Goal: Transaction & Acquisition: Purchase product/service

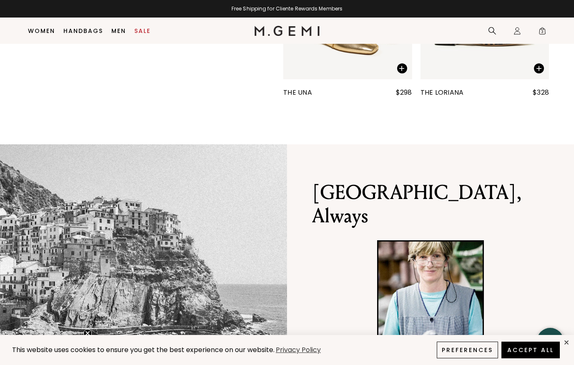
scroll to position [413, 0]
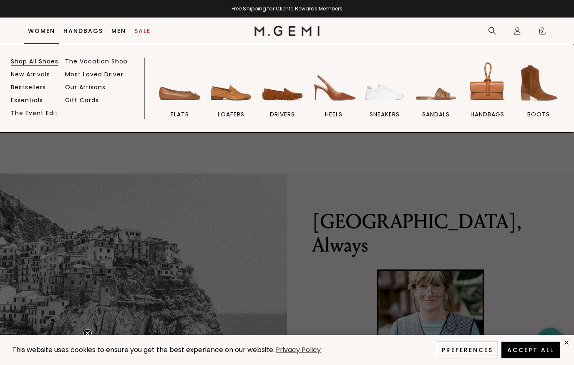
click at [37, 60] on link "Shop All Shoes" at bounding box center [35, 62] width 48 height 8
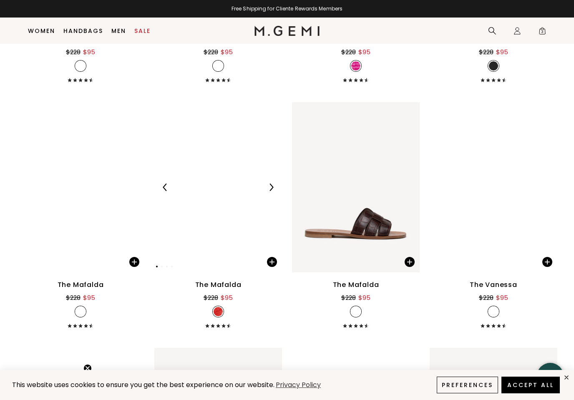
scroll to position [2510, 0]
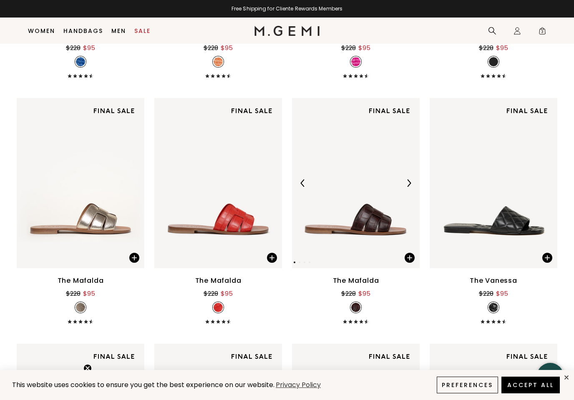
click at [375, 212] on img at bounding box center [356, 183] width 128 height 170
click at [408, 187] on img at bounding box center [409, 183] width 8 height 8
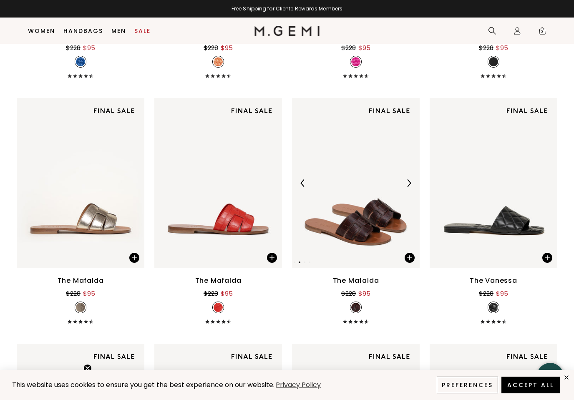
click at [408, 187] on img at bounding box center [409, 183] width 8 height 8
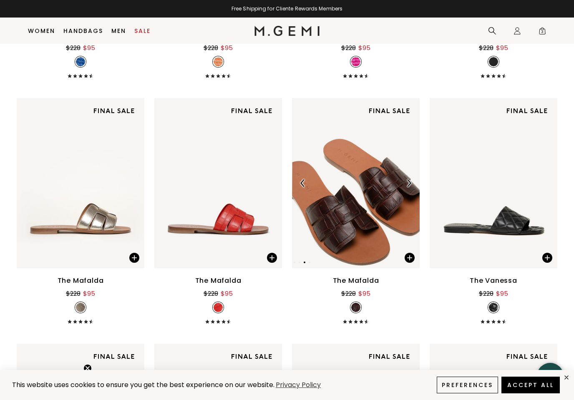
click at [366, 225] on img at bounding box center [356, 183] width 128 height 170
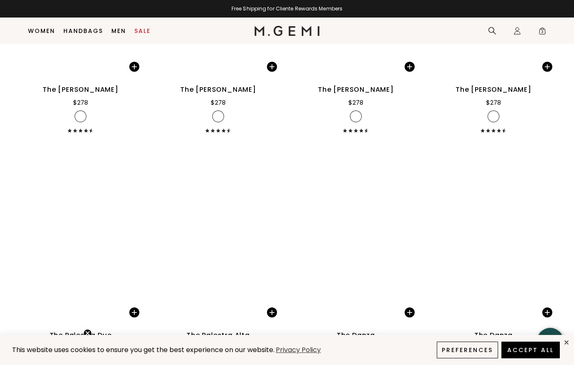
scroll to position [4392, 0]
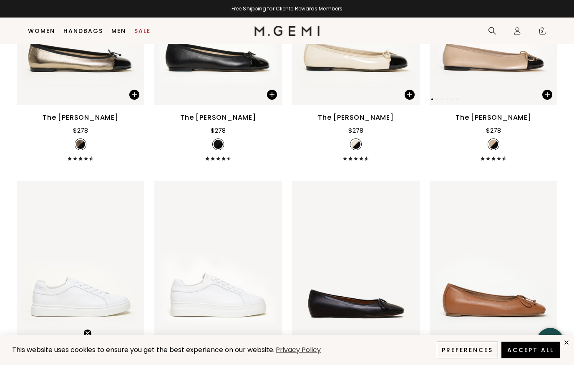
click at [475, 75] on img at bounding box center [493, 20] width 128 height 170
click at [482, 123] on div "The Rosa" at bounding box center [493, 118] width 76 height 10
click at [488, 81] on img at bounding box center [493, 20] width 128 height 170
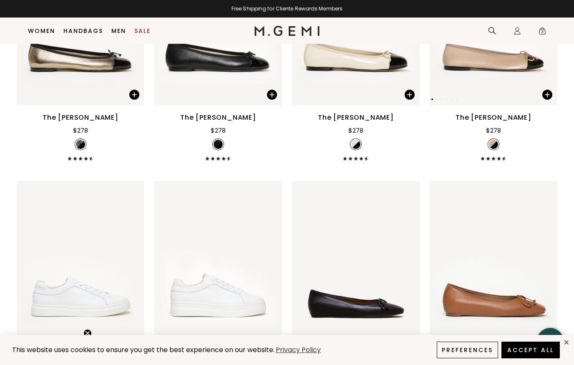
click at [488, 81] on img at bounding box center [493, 20] width 128 height 170
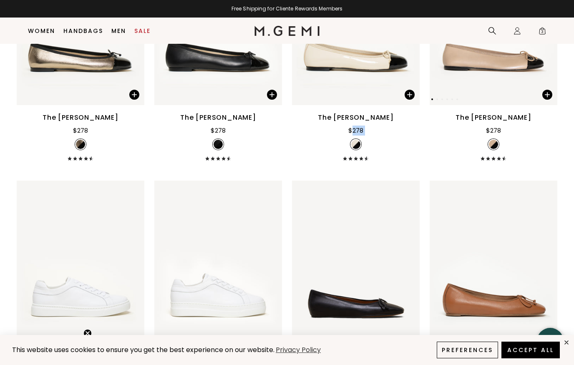
click at [488, 81] on img at bounding box center [493, 20] width 128 height 170
click at [507, 64] on img at bounding box center [493, 20] width 128 height 170
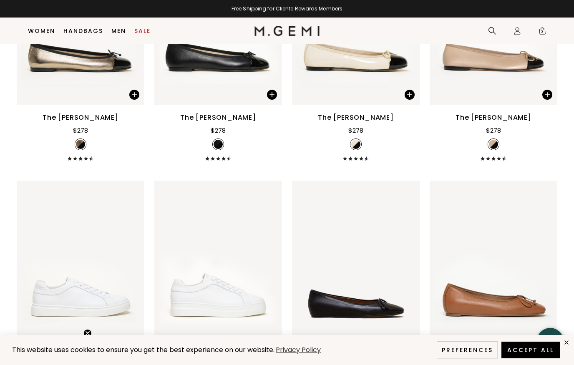
click at [493, 123] on div "The Rosa" at bounding box center [493, 118] width 76 height 10
click at [485, 54] on img at bounding box center [493, 20] width 128 height 170
click at [483, 68] on img at bounding box center [493, 20] width 128 height 170
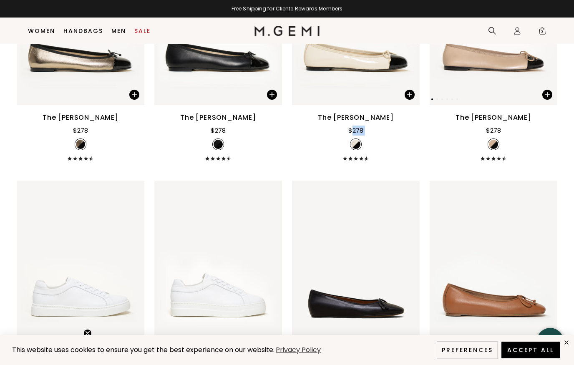
click at [483, 68] on img at bounding box center [493, 20] width 128 height 170
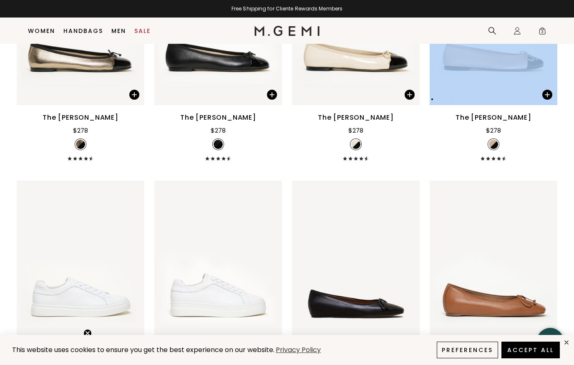
click at [483, 68] on img at bounding box center [493, 20] width 128 height 170
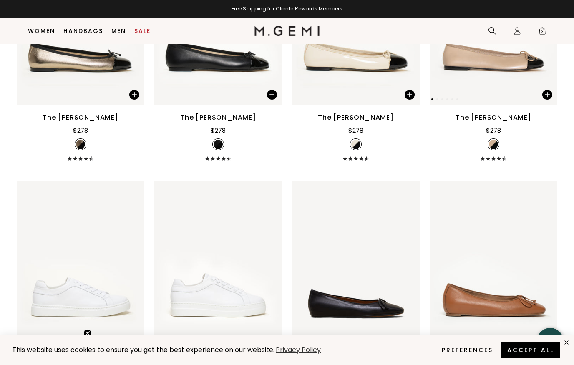
click at [483, 68] on img at bounding box center [493, 20] width 128 height 170
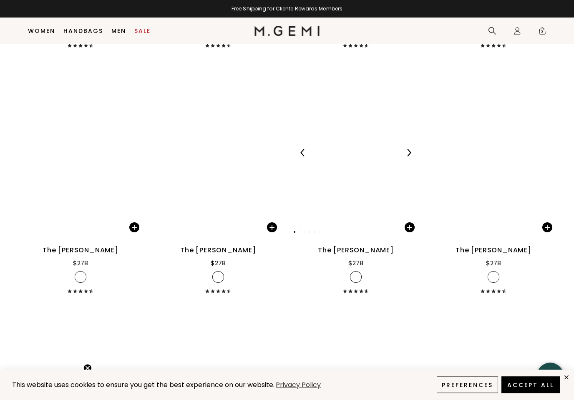
scroll to position [4266, 0]
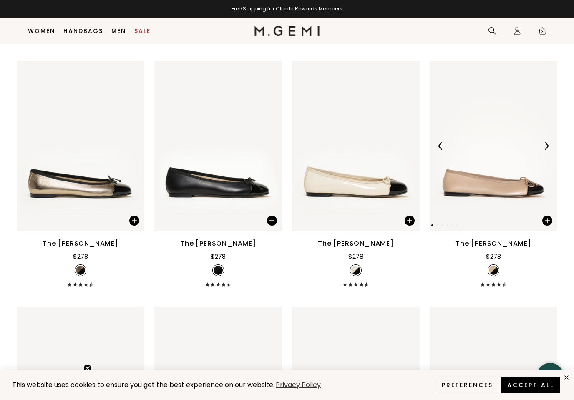
click at [515, 220] on img at bounding box center [493, 146] width 128 height 170
click at [494, 193] on img at bounding box center [493, 146] width 128 height 170
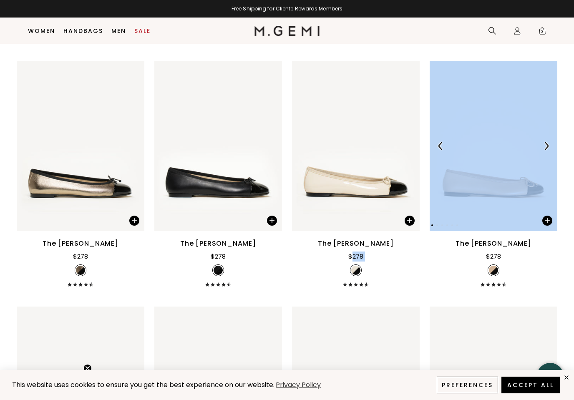
click at [494, 193] on img at bounding box center [493, 146] width 128 height 170
click at [502, 198] on img at bounding box center [493, 146] width 128 height 170
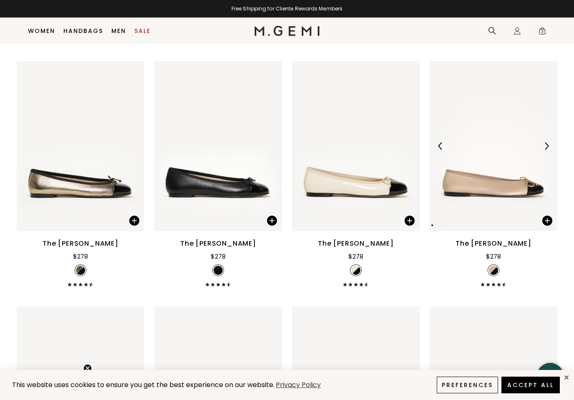
click at [502, 198] on img at bounding box center [493, 146] width 128 height 170
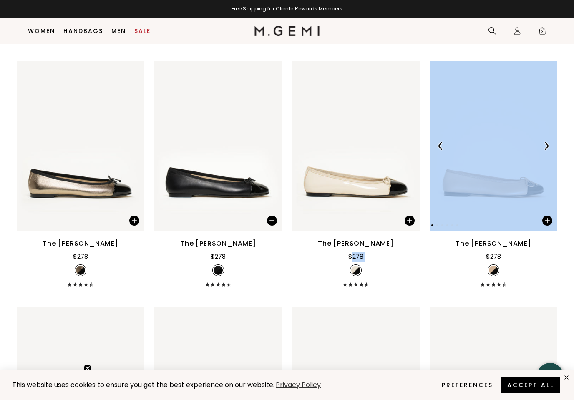
click at [502, 198] on img at bounding box center [493, 146] width 128 height 170
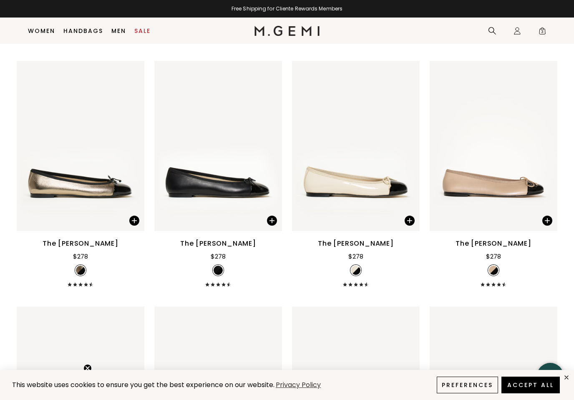
click at [481, 248] on div "The [PERSON_NAME]" at bounding box center [493, 243] width 76 height 10
click at [469, 364] on button "Preferences" at bounding box center [466, 384] width 61 height 17
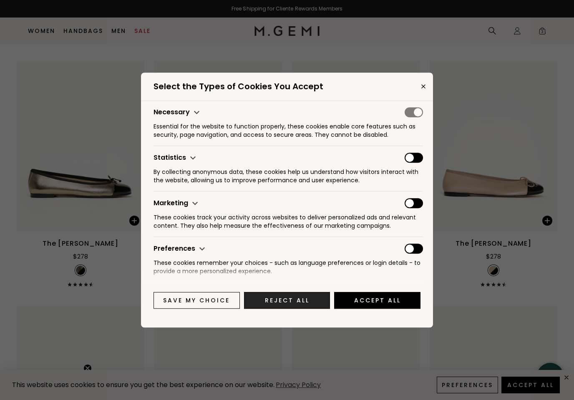
click at [300, 304] on button "Reject All" at bounding box center [287, 300] width 86 height 17
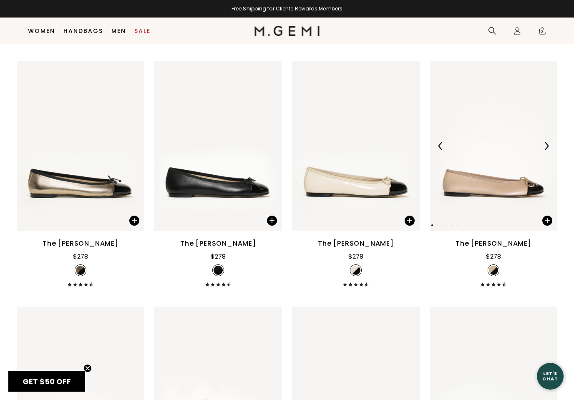
click at [473, 196] on img at bounding box center [493, 146] width 128 height 170
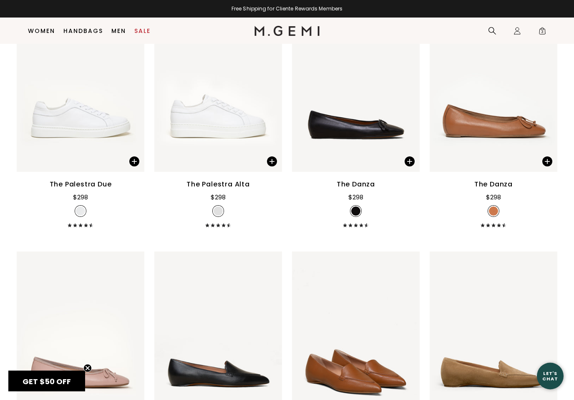
scroll to position [4571, 0]
click at [461, 129] on img at bounding box center [493, 87] width 128 height 170
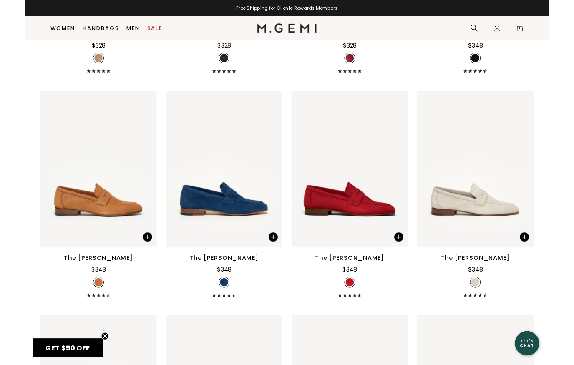
scroll to position [5893, 0]
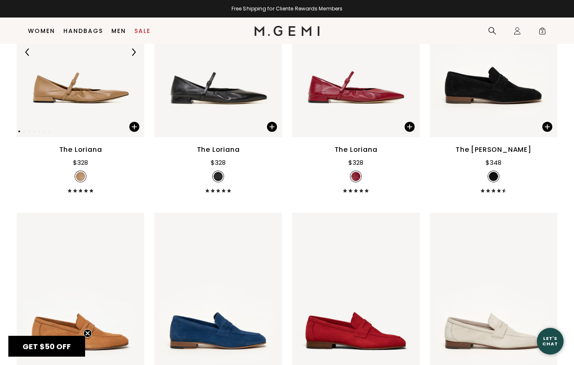
click at [105, 114] on img at bounding box center [81, 52] width 128 height 170
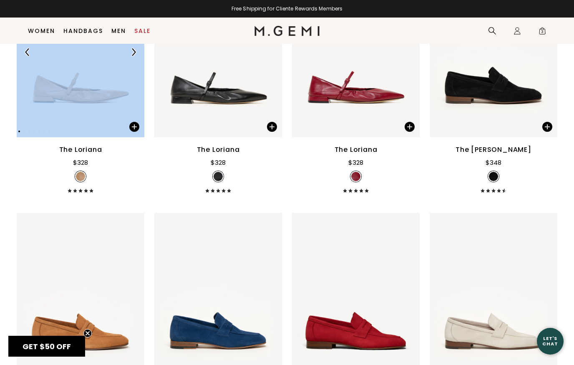
click at [105, 114] on img at bounding box center [81, 52] width 128 height 170
click at [118, 75] on img at bounding box center [81, 52] width 128 height 170
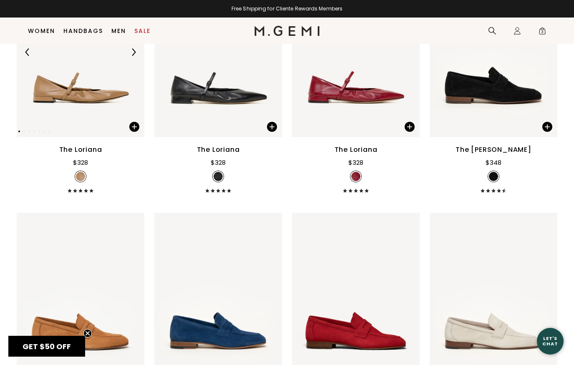
click at [95, 100] on img at bounding box center [81, 52] width 128 height 170
click at [87, 155] on div "The Loriana" at bounding box center [80, 150] width 43 height 10
click at [89, 155] on div "The Loriana" at bounding box center [80, 150] width 43 height 10
click at [64, 155] on div "The Loriana" at bounding box center [80, 150] width 43 height 10
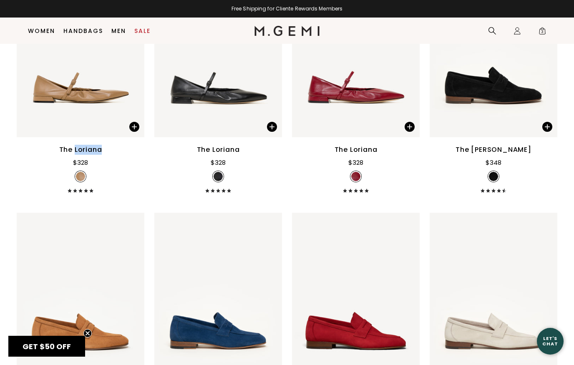
click at [64, 155] on div "The Loriana" at bounding box center [80, 150] width 43 height 10
click at [132, 59] on div at bounding box center [133, 51] width 13 height 13
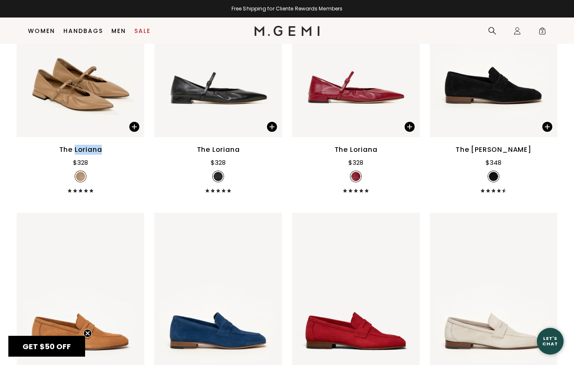
click at [63, 155] on div "The Loriana" at bounding box center [80, 150] width 43 height 10
click at [86, 335] on icon "Close teaser" at bounding box center [87, 332] width 3 height 3
click at [69, 155] on div "The Loriana" at bounding box center [80, 150] width 43 height 10
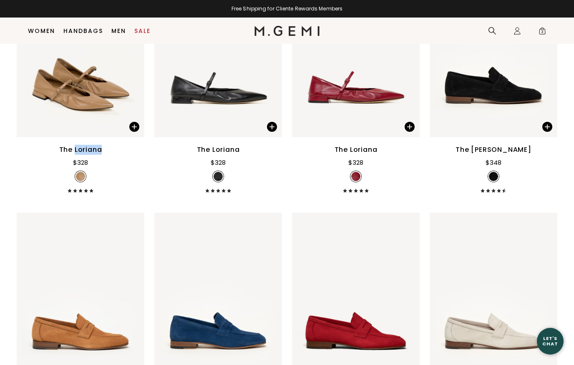
click at [69, 155] on div "The Loriana" at bounding box center [80, 150] width 43 height 10
click at [86, 97] on img at bounding box center [81, 52] width 128 height 170
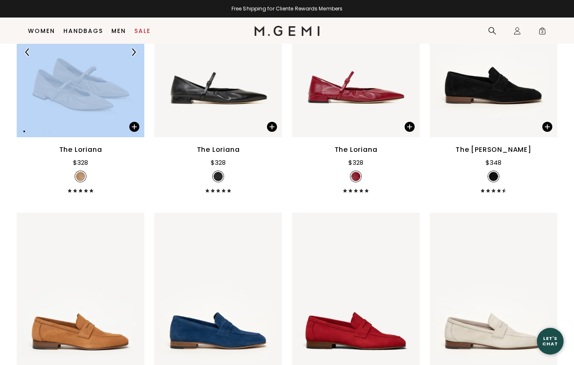
click at [86, 97] on img at bounding box center [81, 52] width 128 height 170
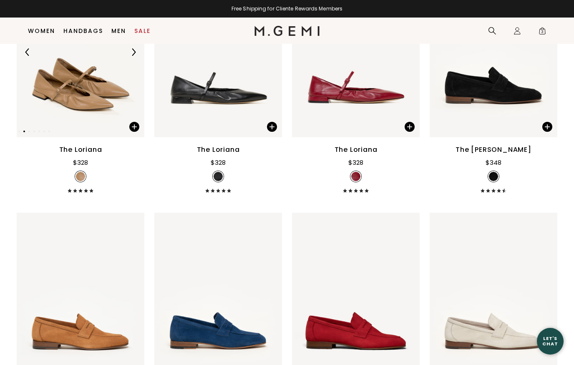
click at [86, 97] on img at bounding box center [81, 52] width 128 height 170
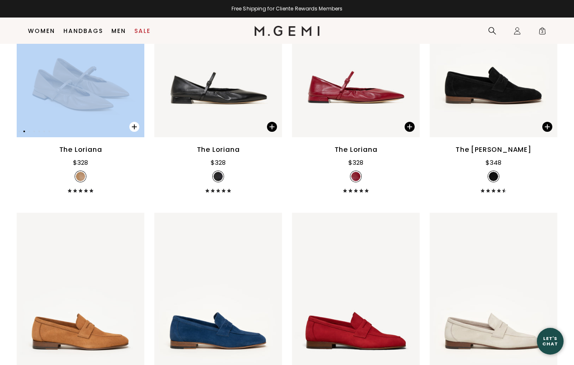
click at [135, 132] on span at bounding box center [134, 127] width 10 height 10
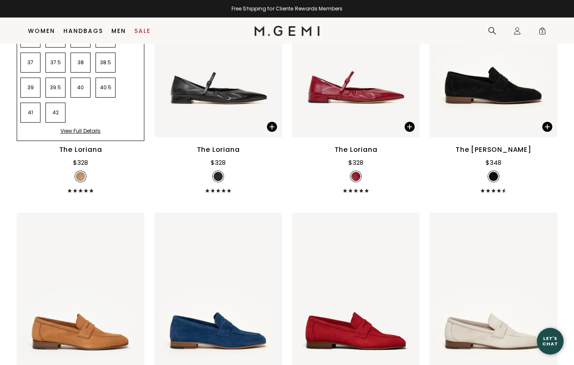
click at [123, 169] on div "The Loriana $328 + 3" at bounding box center [81, 169] width 128 height 48
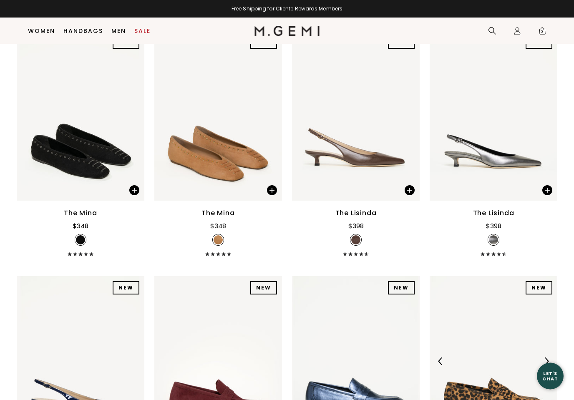
scroll to position [8474, 0]
click at [356, 172] on img at bounding box center [356, 115] width 128 height 170
click at [408, 119] on img at bounding box center [409, 116] width 8 height 8
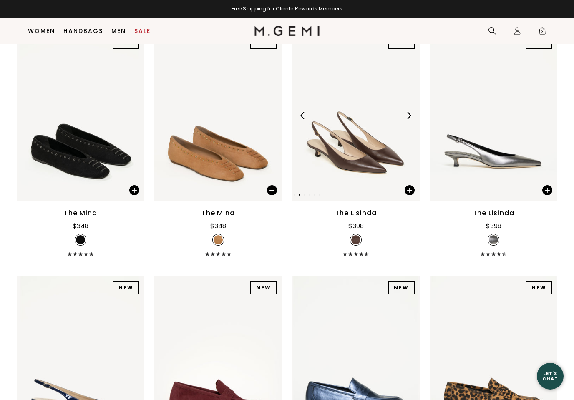
click at [408, 119] on img at bounding box center [409, 116] width 8 height 8
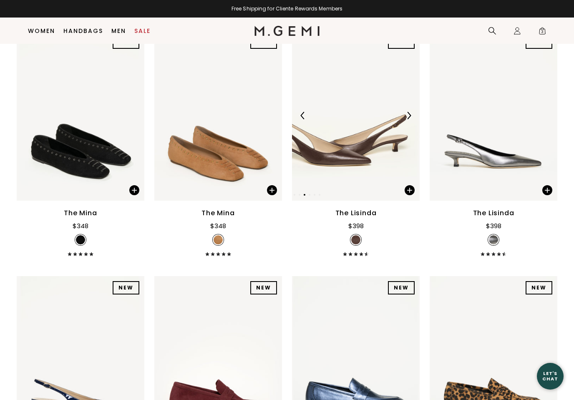
click at [408, 119] on img at bounding box center [409, 116] width 8 height 8
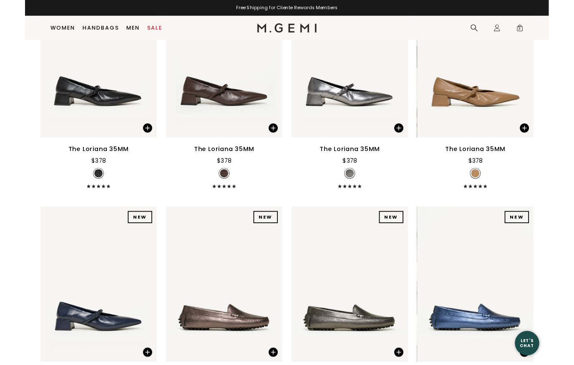
scroll to position [9541, 0]
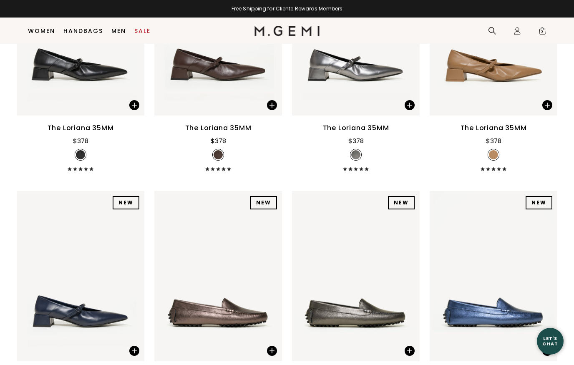
click at [219, 133] on div "The Loriana 35MM" at bounding box center [218, 128] width 66 height 10
click at [200, 133] on div "The Loriana 35MM" at bounding box center [218, 128] width 66 height 10
click at [194, 133] on div "The Loriana 35MM" at bounding box center [218, 128] width 66 height 10
click at [213, 133] on div "The Loriana 35MM" at bounding box center [218, 128] width 66 height 10
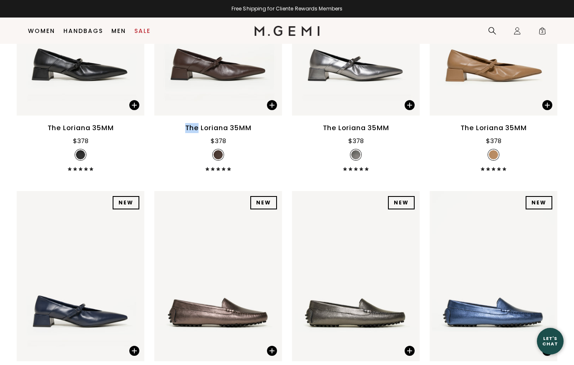
click at [213, 133] on div "The Loriana 35MM" at bounding box center [218, 128] width 66 height 10
click at [244, 133] on div "The Loriana 35MM" at bounding box center [218, 128] width 66 height 10
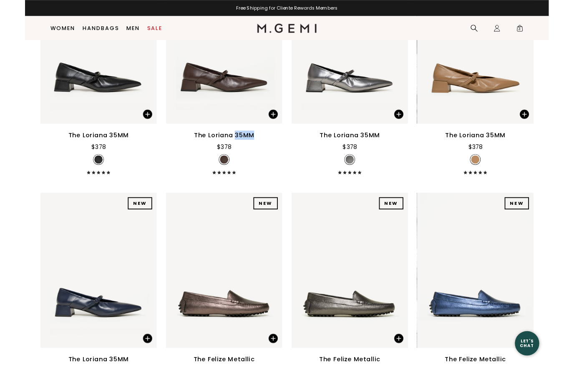
scroll to position [9556, 0]
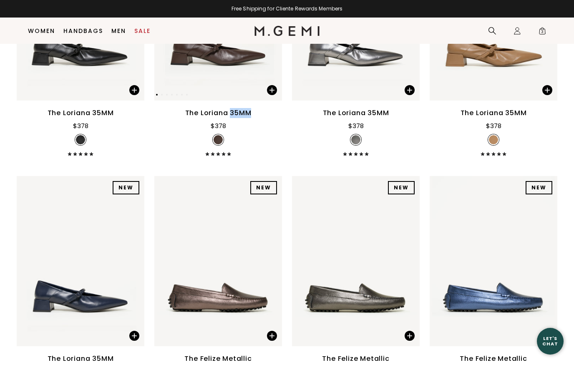
click at [238, 66] on img at bounding box center [218, 15] width 128 height 170
drag, startPoint x: 238, startPoint y: 66, endPoint x: 230, endPoint y: 66, distance: 8.8
click at [234, 66] on img at bounding box center [218, 15] width 128 height 170
click at [221, 65] on img at bounding box center [218, 15] width 128 height 170
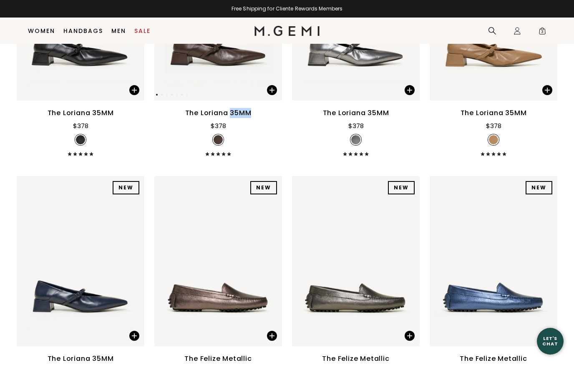
click at [221, 65] on img at bounding box center [218, 15] width 128 height 170
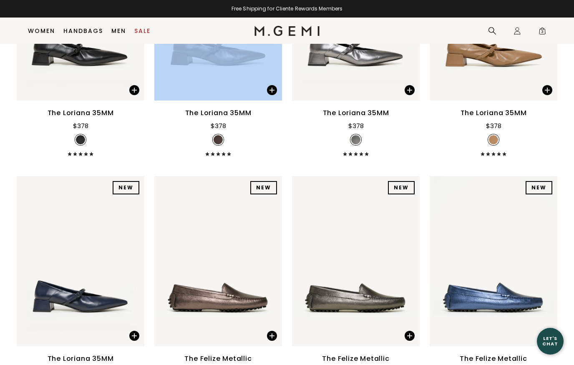
click at [204, 118] on div "The Loriana 35MM" at bounding box center [218, 113] width 66 height 10
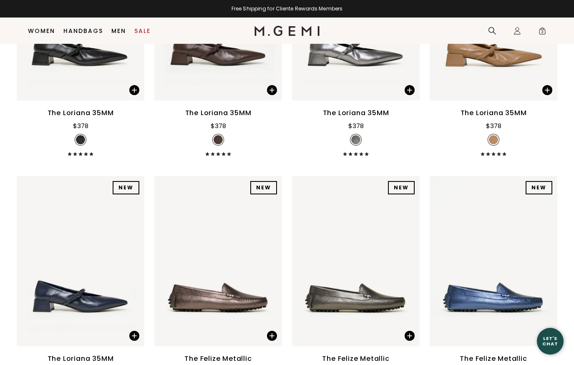
click at [204, 118] on div "The Loriana 35MM" at bounding box center [218, 113] width 66 height 10
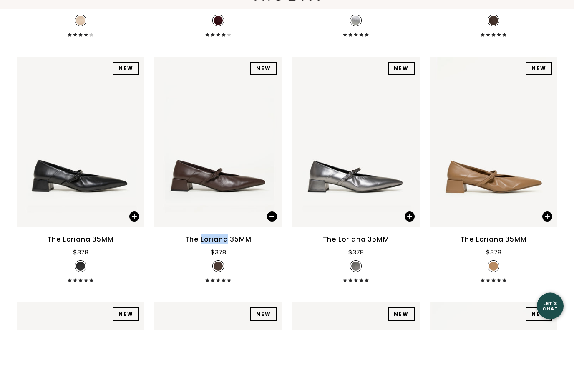
scroll to position [9430, 0]
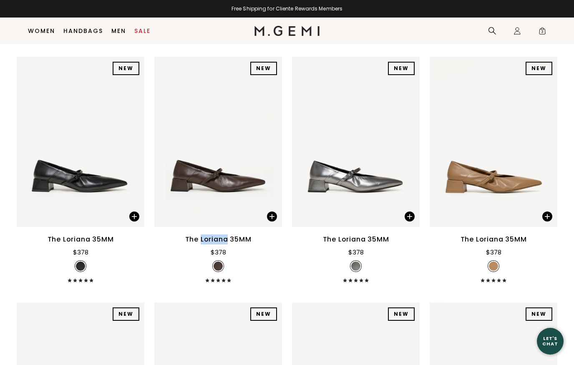
click at [190, 244] on div "The Loriana 35MM" at bounding box center [218, 239] width 66 height 10
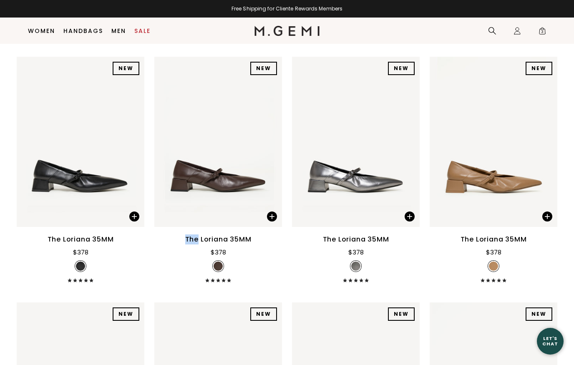
click at [219, 244] on div "The Loriana 35MM" at bounding box center [218, 239] width 66 height 10
click at [216, 189] on img at bounding box center [218, 142] width 128 height 170
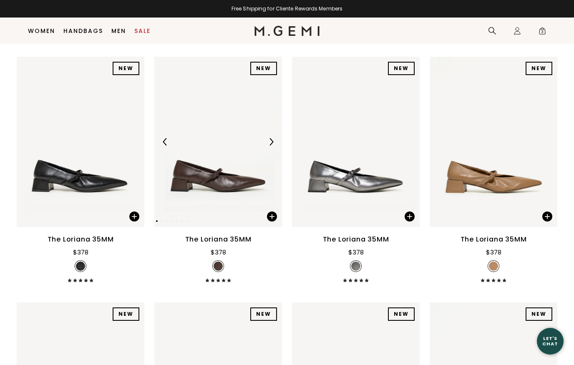
click at [216, 189] on img at bounding box center [218, 142] width 128 height 170
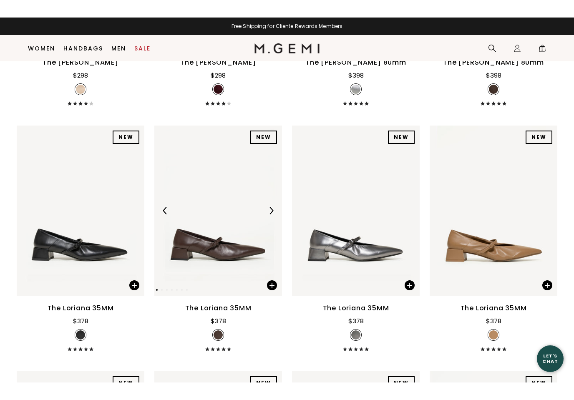
scroll to position [9380, 0]
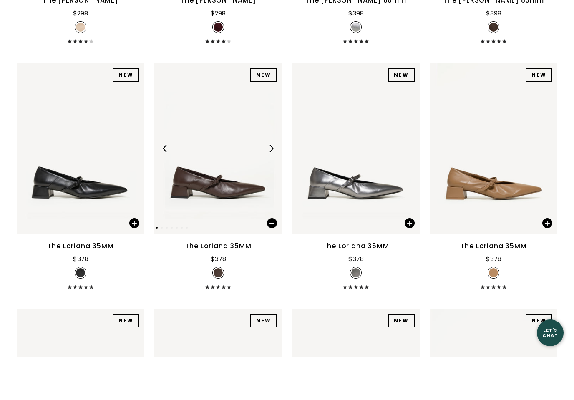
click at [226, 207] on img at bounding box center [218, 192] width 128 height 170
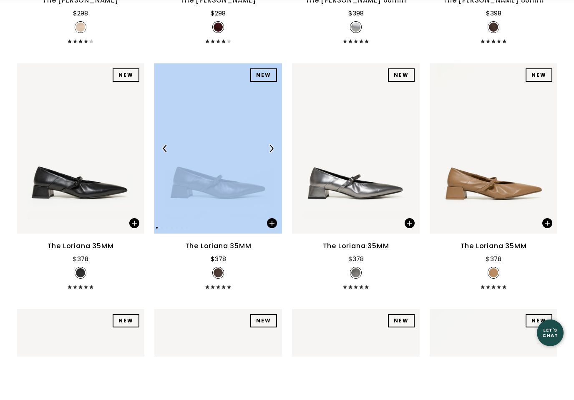
click at [226, 207] on img at bounding box center [218, 192] width 128 height 170
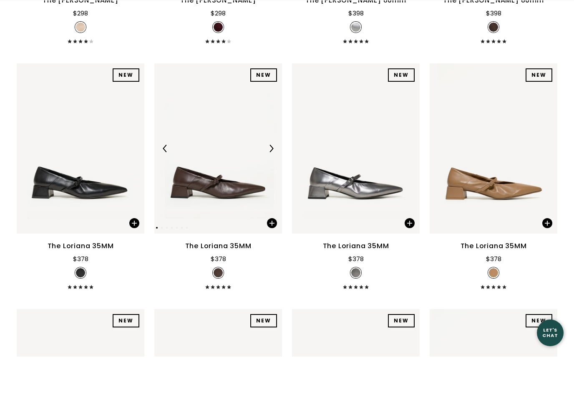
click at [226, 207] on img at bounding box center [218, 192] width 128 height 170
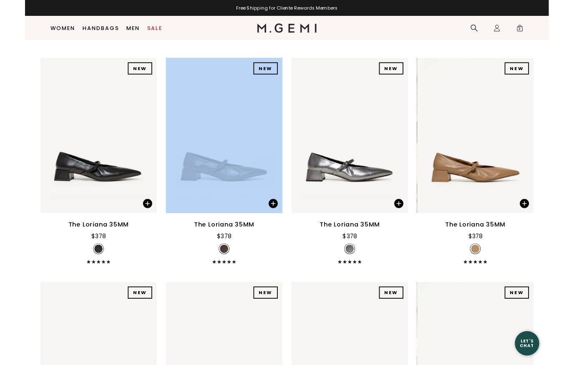
scroll to position [9459, 0]
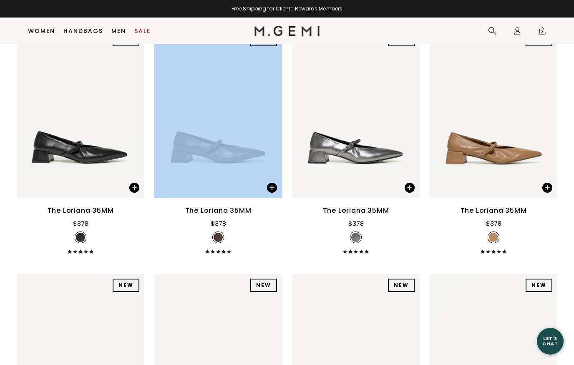
click at [236, 215] on div "The Loriana 35MM" at bounding box center [218, 210] width 66 height 10
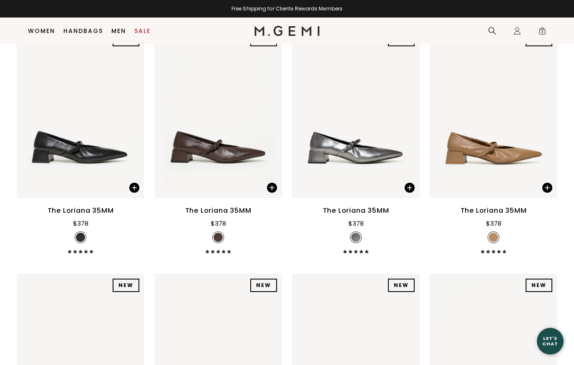
click at [236, 215] on div "The Loriana 35MM" at bounding box center [218, 210] width 66 height 10
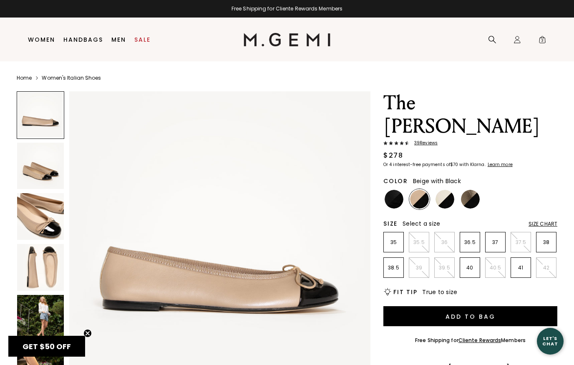
click at [38, 314] on img at bounding box center [40, 318] width 47 height 47
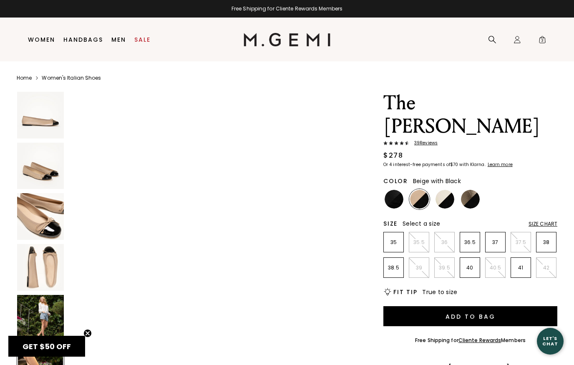
scroll to position [1538, 0]
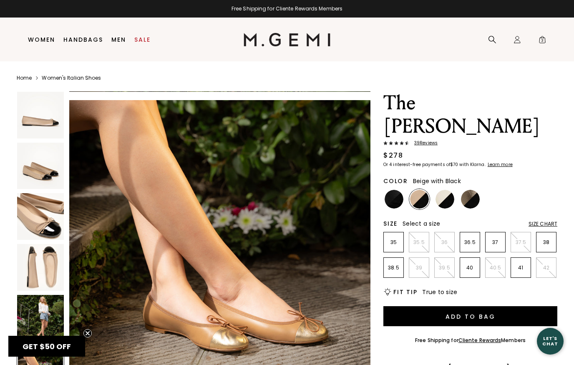
click at [421, 190] on img at bounding box center [419, 199] width 19 height 19
click at [40, 219] on img at bounding box center [40, 216] width 47 height 47
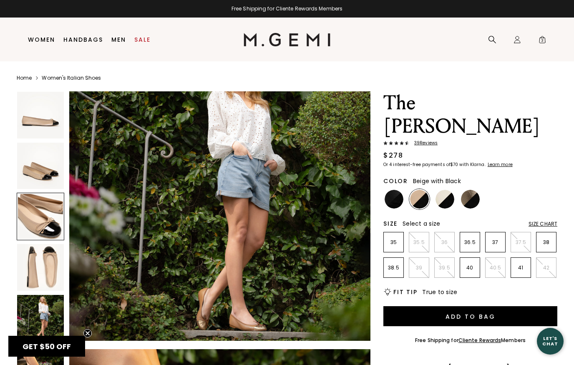
scroll to position [619, 0]
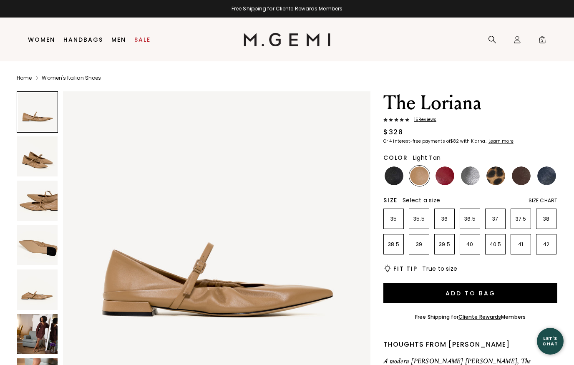
click at [44, 271] on img at bounding box center [37, 289] width 40 height 40
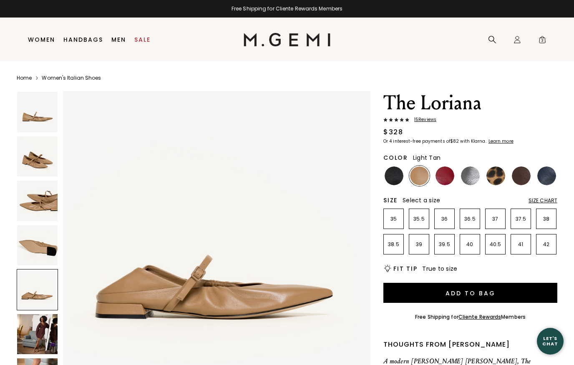
click at [40, 249] on img at bounding box center [37, 245] width 40 height 40
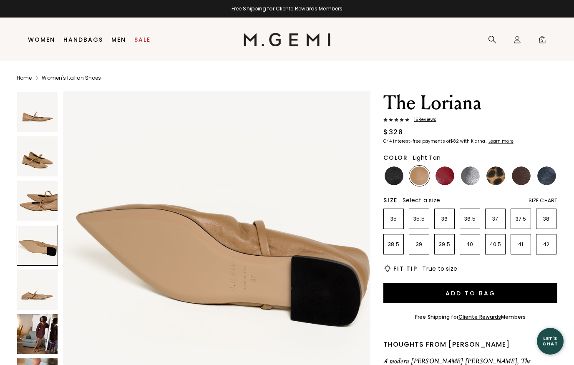
click at [35, 339] on img at bounding box center [37, 334] width 40 height 40
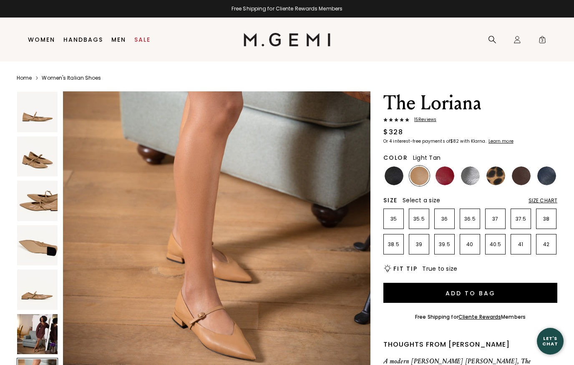
scroll to position [1903, 0]
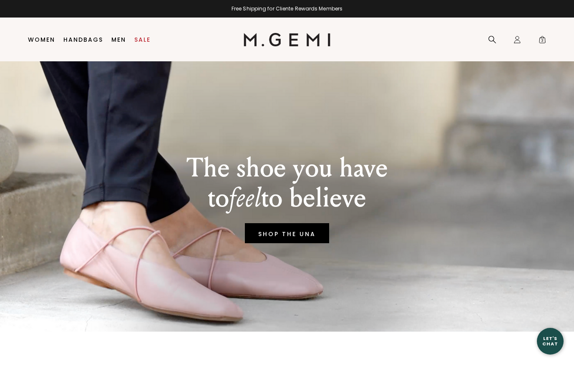
click at [148, 102] on html "in available credit Go Back Skip to content Free Shipping for Cliente Rewards M…" at bounding box center [287, 182] width 574 height 365
click at [148, 102] on div "The shoe you have to feel to believe SHOP THE UNA" at bounding box center [287, 196] width 540 height 270
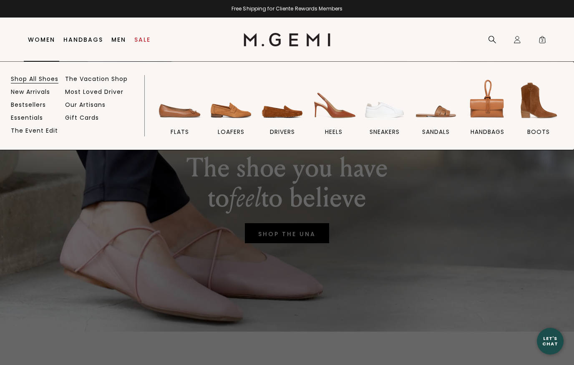
click at [44, 78] on link "Shop All Shoes" at bounding box center [35, 79] width 48 height 8
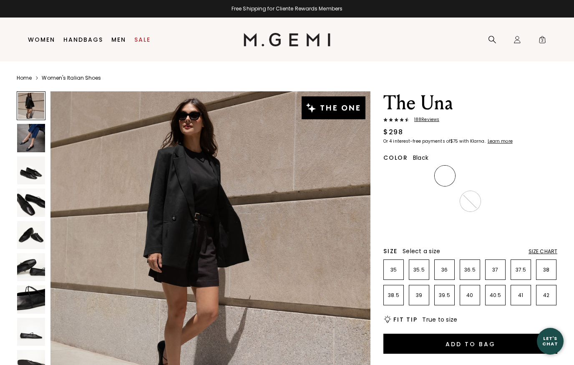
click at [148, 102] on img at bounding box center [210, 251] width 320 height 320
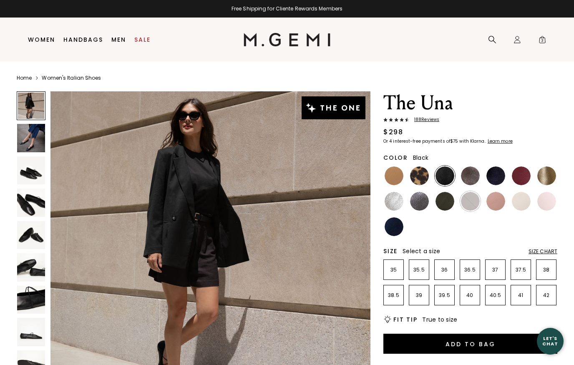
scroll to position [55, 0]
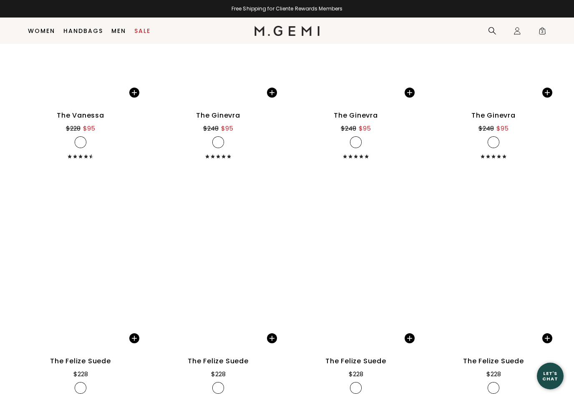
scroll to position [3380, 0]
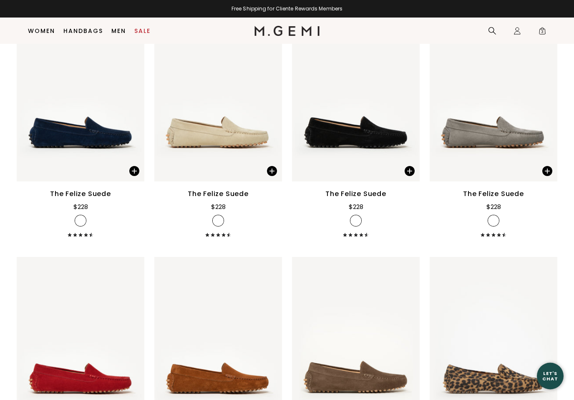
scroll to position [3423, 0]
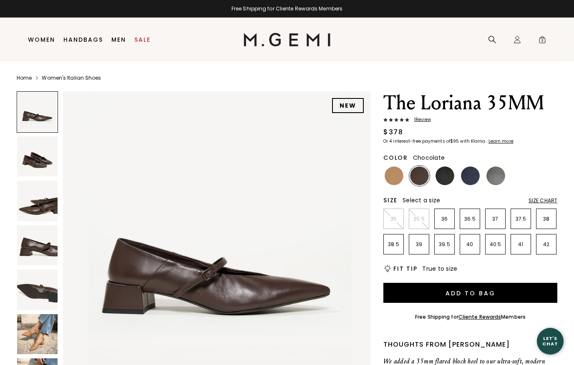
click at [37, 301] on img at bounding box center [37, 289] width 40 height 40
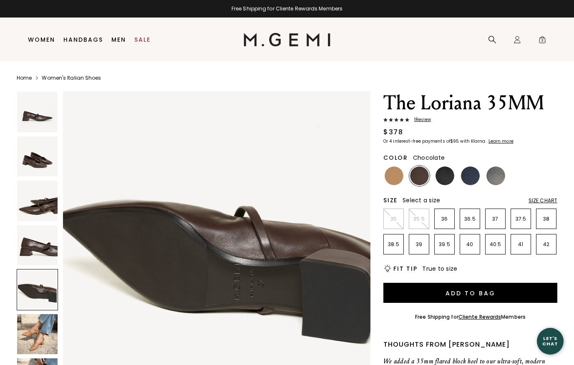
click at [41, 260] on img at bounding box center [37, 245] width 40 height 40
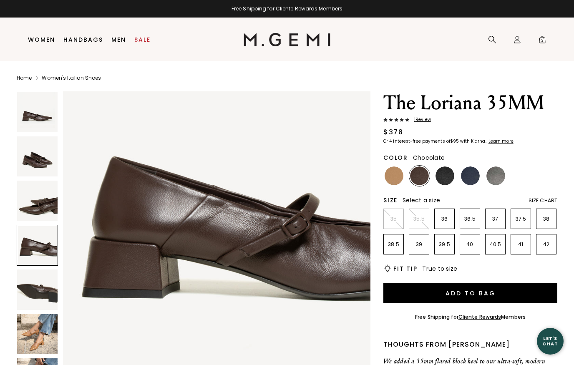
scroll to position [947, 0]
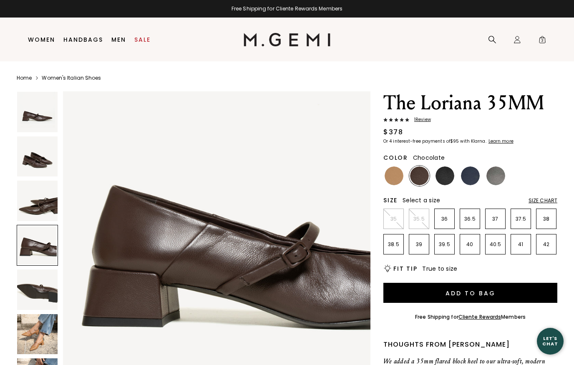
click at [33, 348] on img at bounding box center [37, 334] width 40 height 40
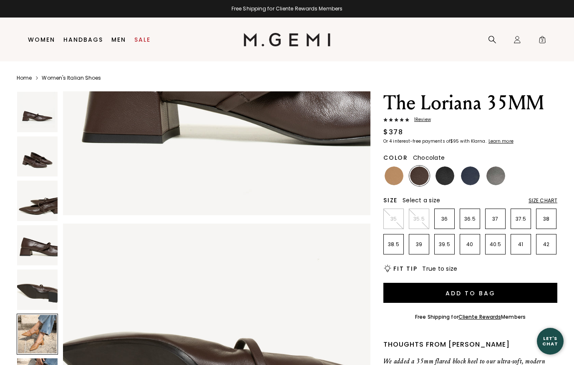
scroll to position [1579, 0]
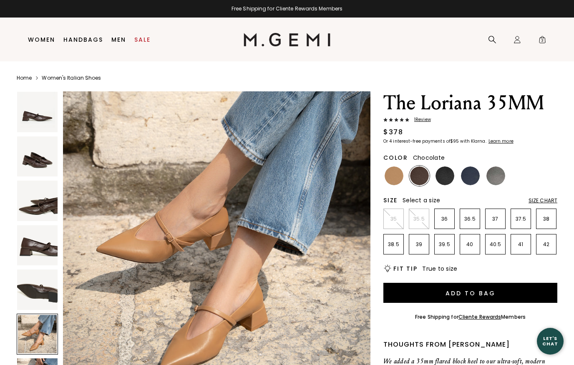
click at [52, 250] on img at bounding box center [37, 245] width 40 height 40
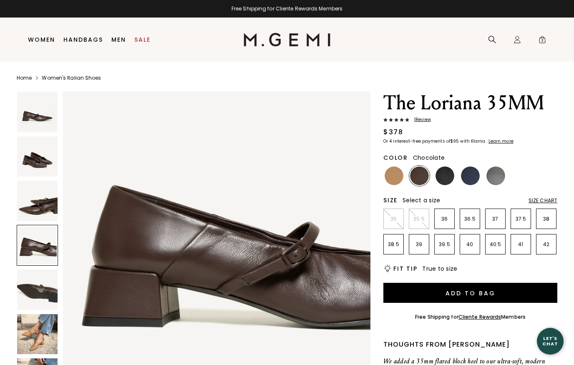
click at [52, 211] on img at bounding box center [37, 200] width 40 height 40
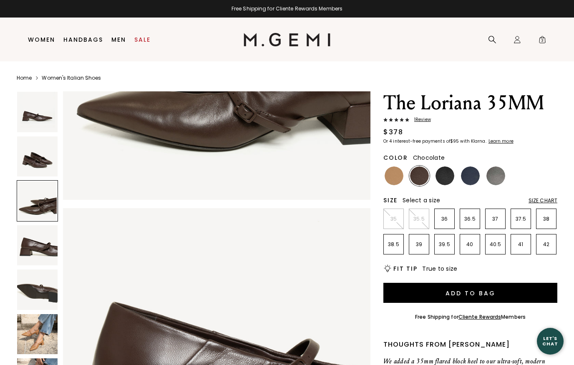
scroll to position [631, 0]
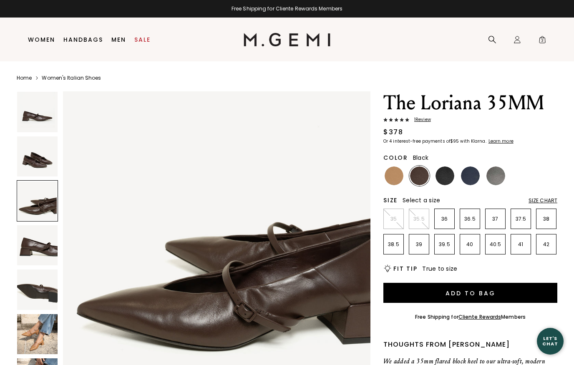
click at [453, 180] on div at bounding box center [444, 175] width 20 height 20
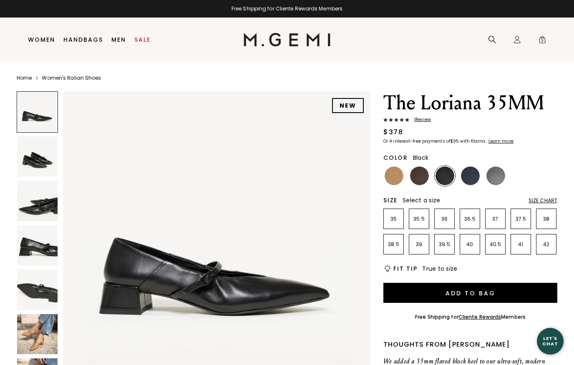
click at [53, 254] on img at bounding box center [37, 245] width 40 height 40
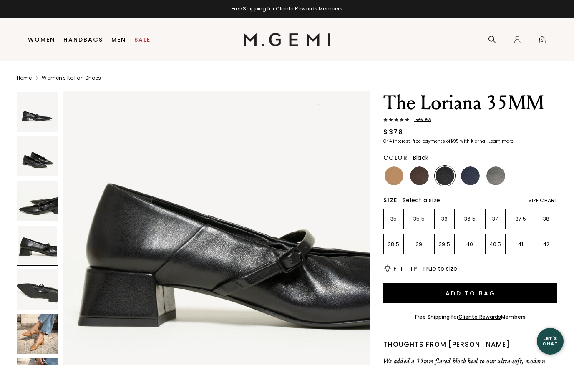
click at [45, 218] on img at bounding box center [37, 200] width 40 height 40
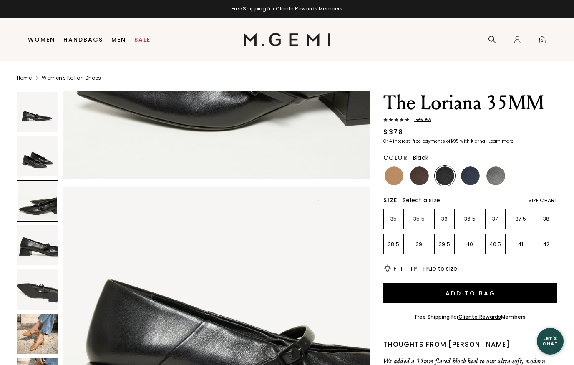
scroll to position [631, 0]
